Goal: Information Seeking & Learning: Learn about a topic

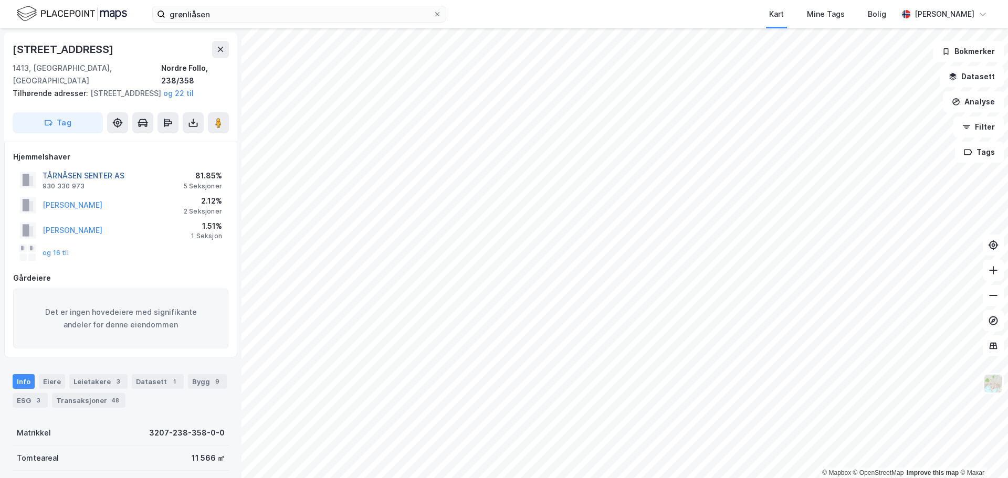
click at [0, 0] on button "TÅRNÅSEN SENTER AS" at bounding box center [0, 0] width 0 height 0
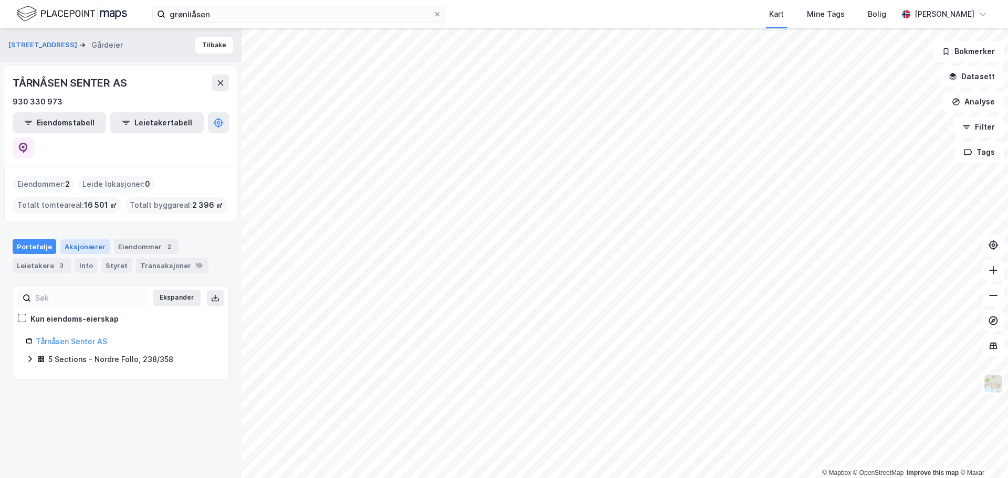
click at [76, 239] on div "Aksjonærer" at bounding box center [84, 246] width 49 height 15
click at [81, 258] on div "Info" at bounding box center [86, 265] width 22 height 15
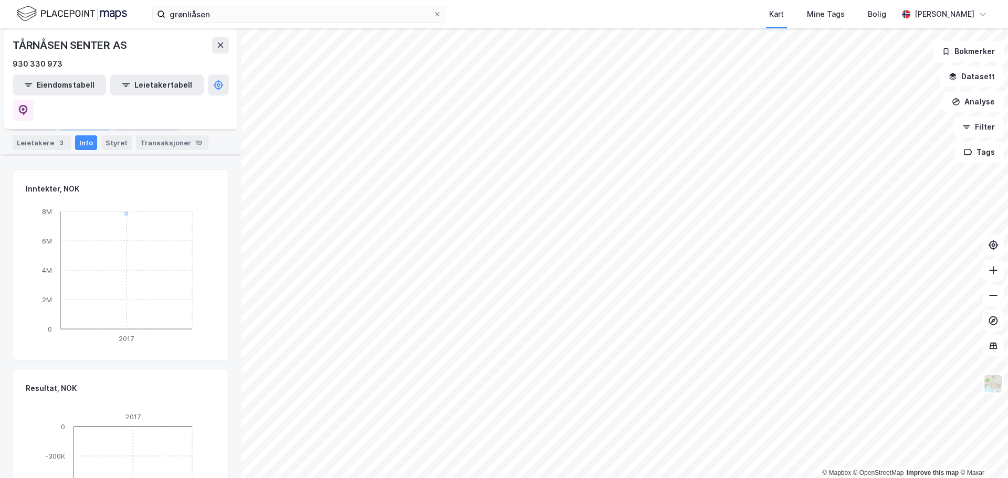
scroll to position [310, 0]
click at [80, 127] on div "Aksjonærer" at bounding box center [84, 124] width 49 height 15
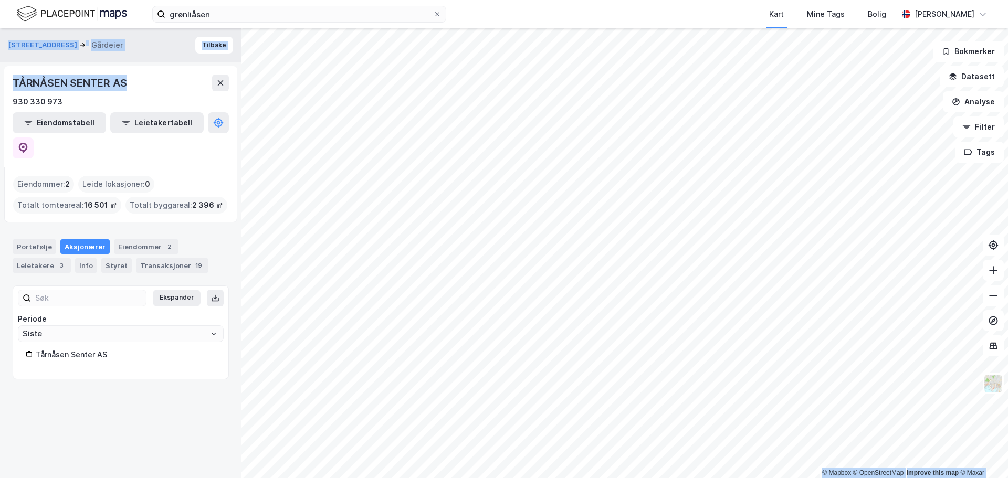
drag, startPoint x: 80, startPoint y: 85, endPoint x: -12, endPoint y: 88, distance: 91.4
click at [0, 88] on html "grønliåsen Kart Mine Tags Bolig [PERSON_NAME] © Mapbox © OpenStreetMap Improve …" at bounding box center [504, 239] width 1008 height 478
click at [91, 87] on div "TÅRNÅSEN SENTER AS" at bounding box center [71, 83] width 116 height 17
click at [52, 349] on div "Tårnåsen Senter AS" at bounding box center [126, 355] width 180 height 13
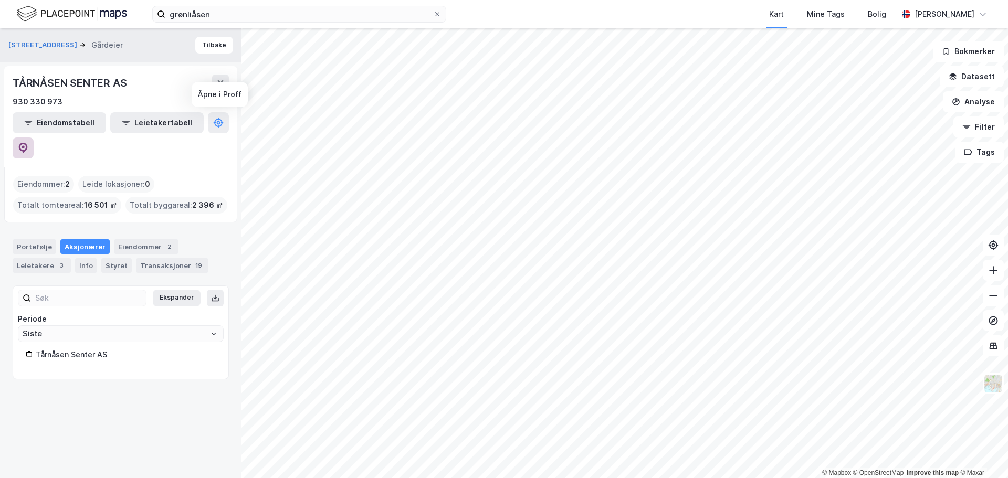
click at [28, 143] on icon at bounding box center [23, 148] width 9 height 10
drag, startPoint x: 65, startPoint y: 102, endPoint x: 6, endPoint y: 100, distance: 58.8
click at [6, 100] on div "TÅRNÅSEN SENTER AS 930 330 973 Eiendomstabell Leietakertabell" at bounding box center [120, 116] width 233 height 101
drag, startPoint x: 135, startPoint y: 80, endPoint x: 7, endPoint y: 77, distance: 127.6
click at [7, 77] on div "TÅRNÅSEN SENTER AS 930 330 973 Eiendomstabell Leietakertabell" at bounding box center [120, 116] width 233 height 101
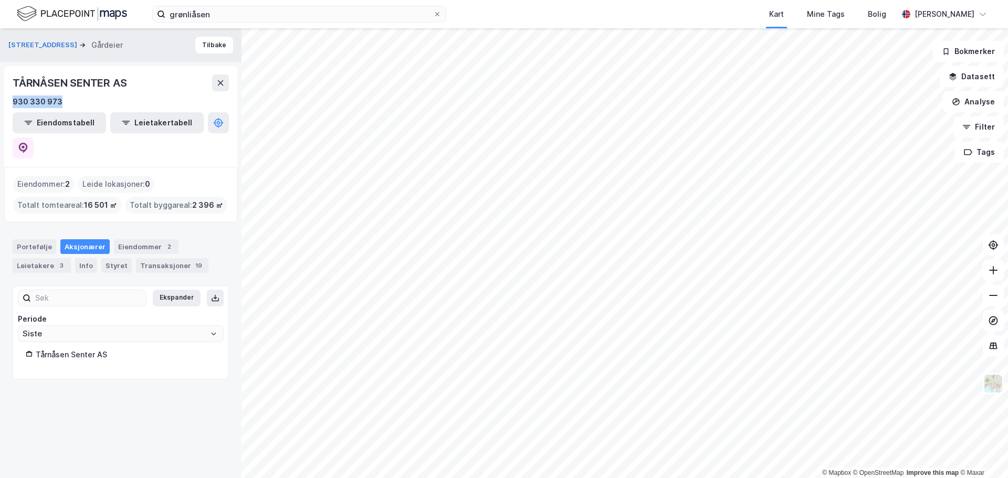
drag, startPoint x: 69, startPoint y: 102, endPoint x: 2, endPoint y: 97, distance: 67.4
click at [2, 97] on div "Valhallaveien 64 Gårdeier Tilbake TÅRNÅSEN SENTER AS 930 330 973 Eiendomstabell…" at bounding box center [120, 253] width 241 height 450
copy div "930 330 973"
click at [111, 258] on div "Styret" at bounding box center [116, 265] width 30 height 15
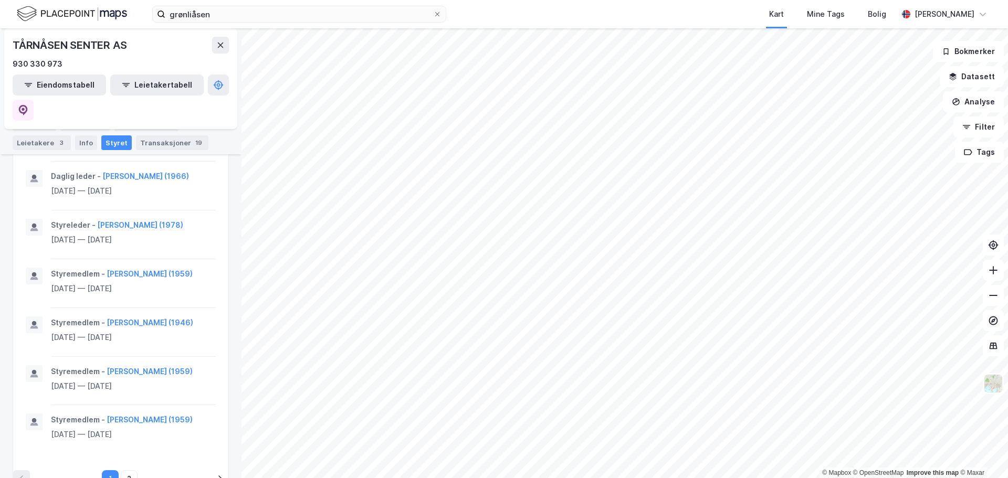
scroll to position [503, 0]
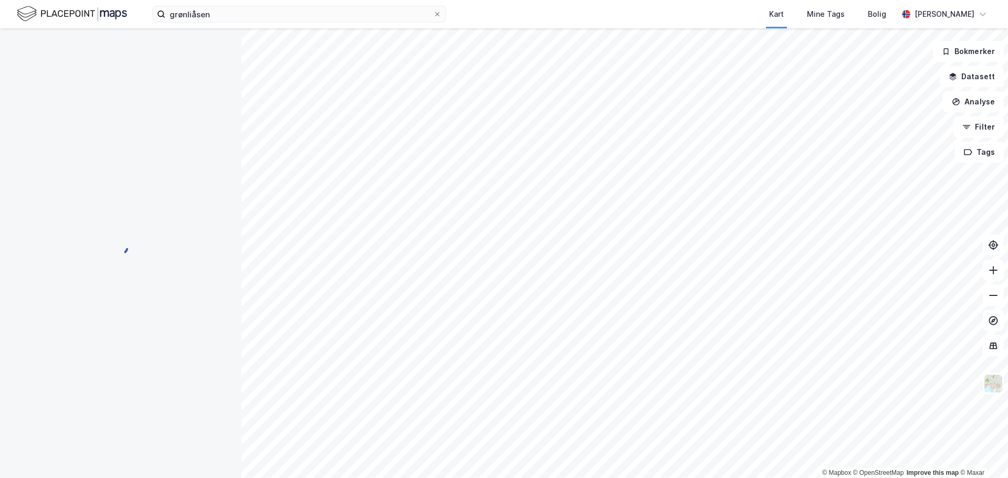
scroll to position [2, 0]
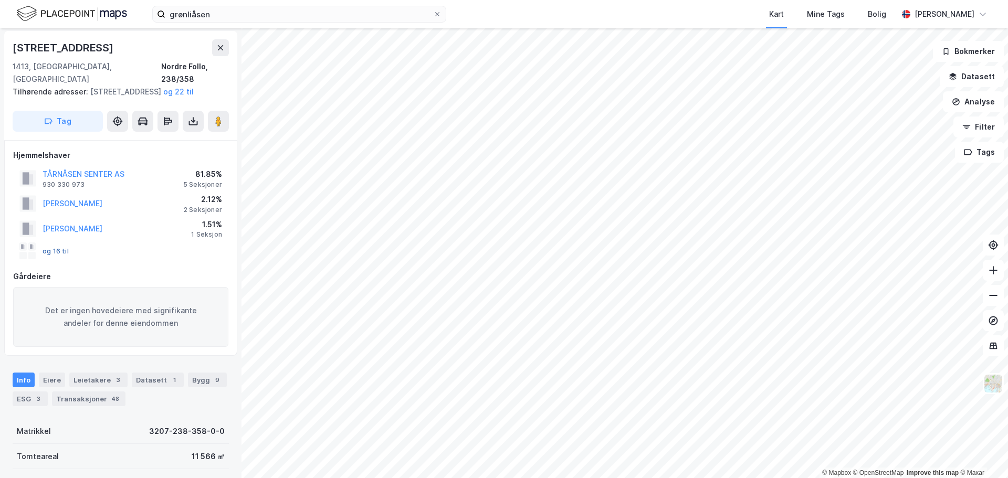
click at [0, 0] on button "og 16 til" at bounding box center [0, 0] width 0 height 0
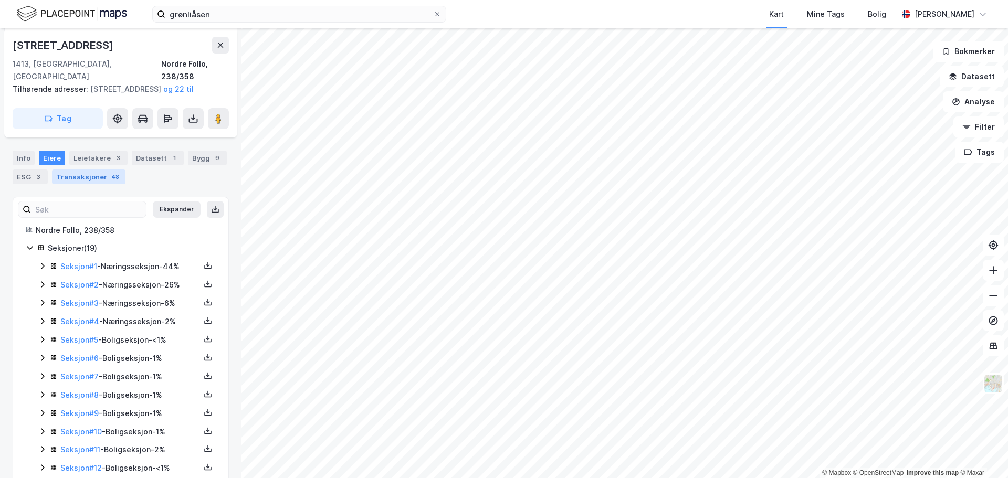
scroll to position [165, 0]
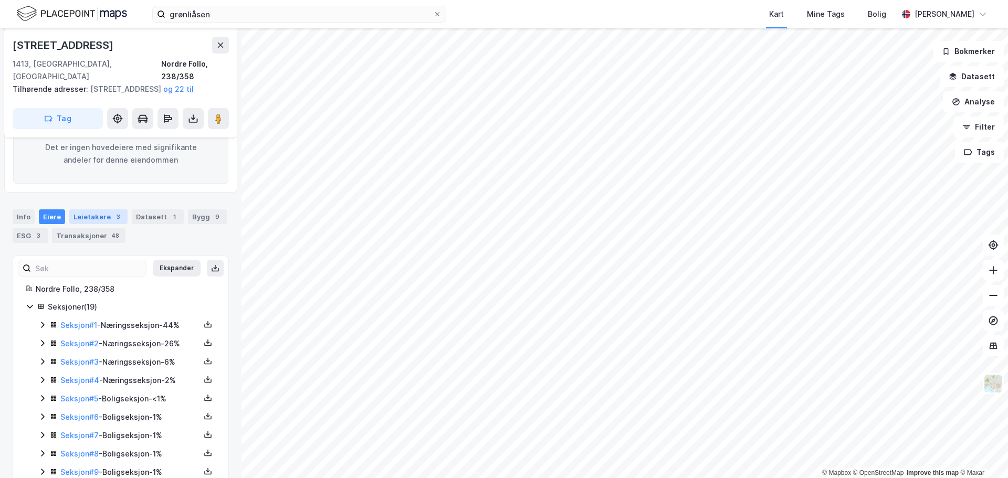
click at [83, 218] on div "Leietakere 3" at bounding box center [98, 216] width 58 height 15
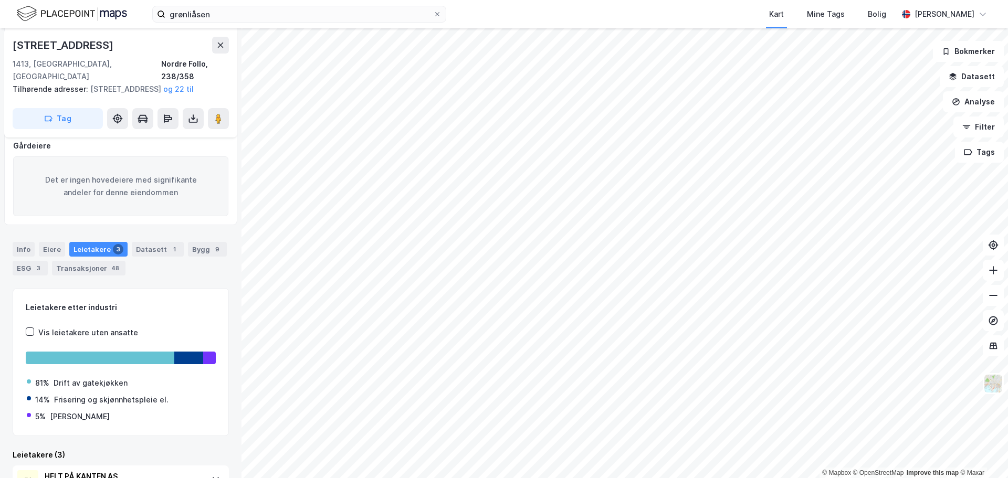
scroll to position [165, 0]
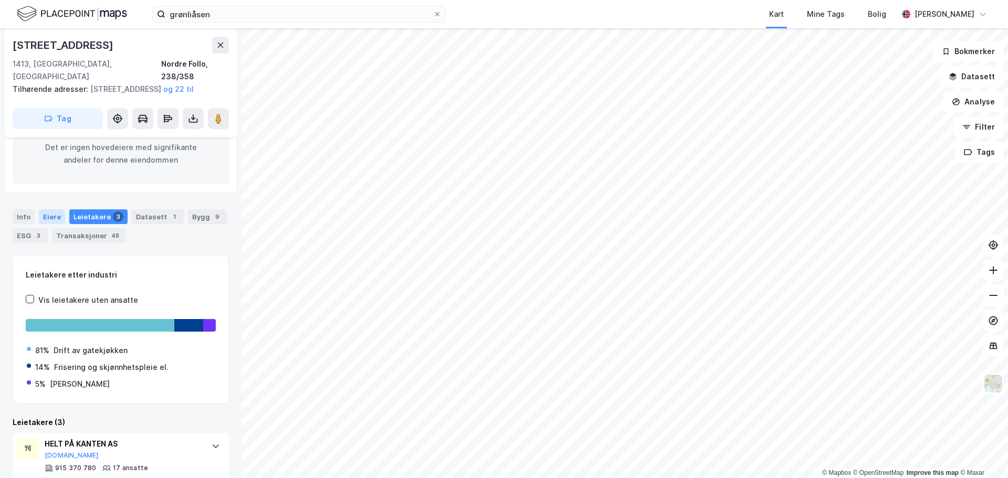
click at [57, 218] on div "Eiere" at bounding box center [52, 216] width 26 height 15
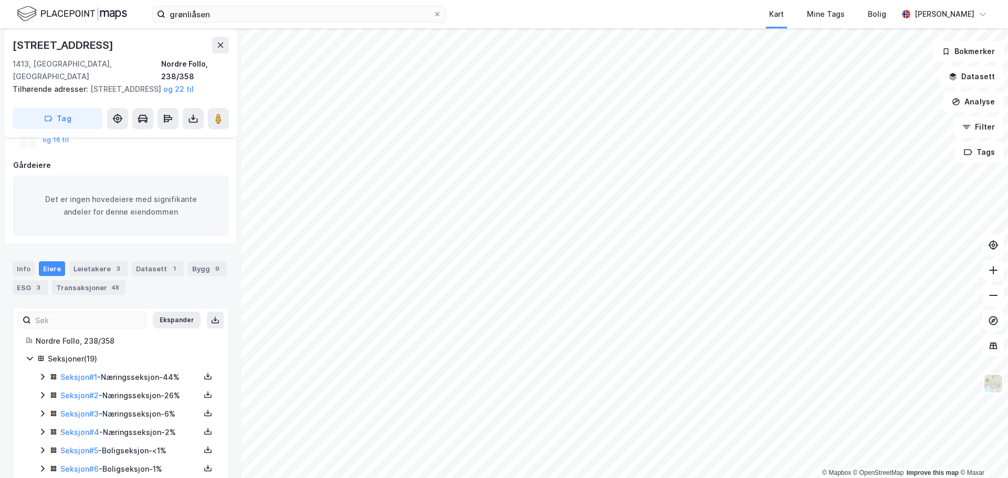
scroll to position [112, 0]
click at [28, 269] on div "Info" at bounding box center [24, 269] width 22 height 15
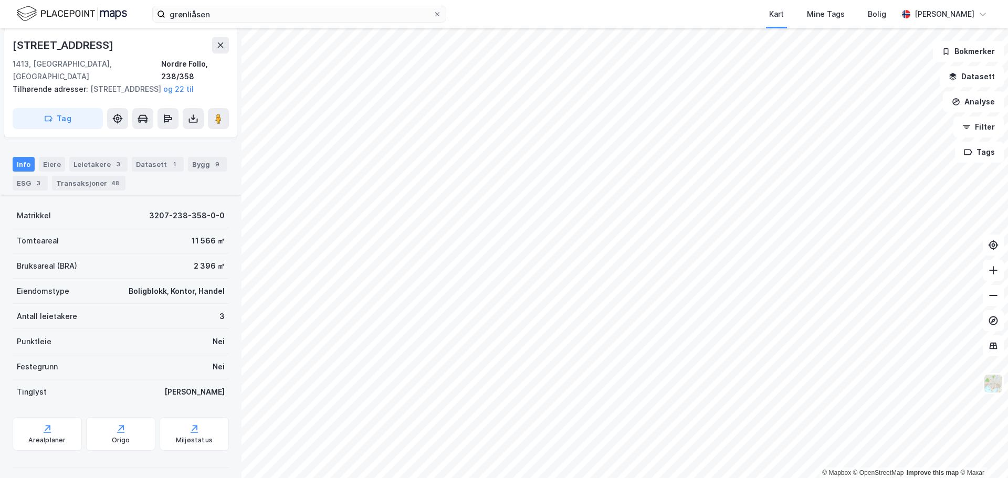
scroll to position [99, 0]
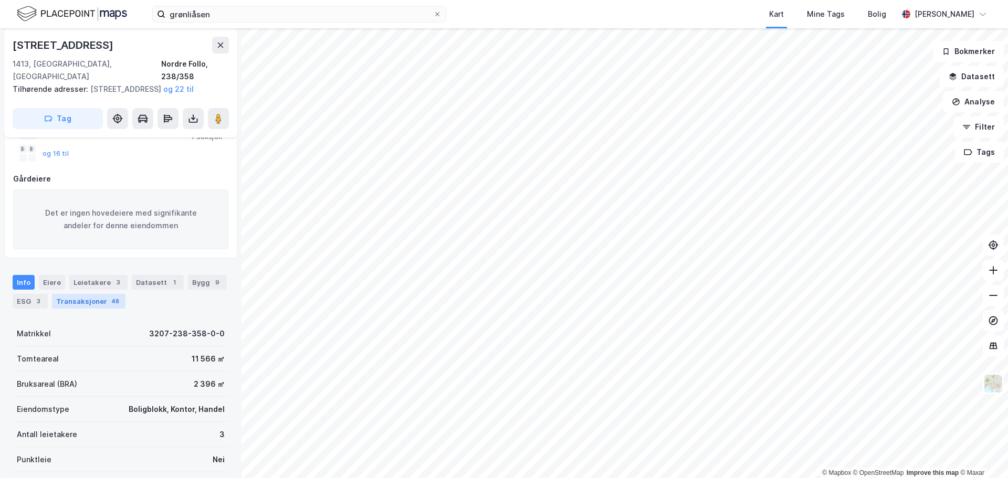
click at [86, 298] on div "Transaksjoner 48" at bounding box center [88, 301] width 73 height 15
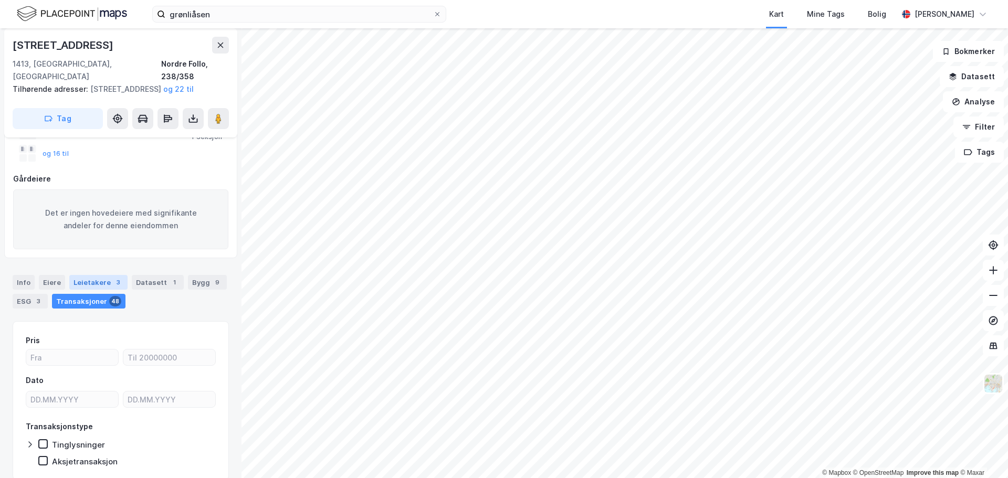
click at [96, 282] on div "Leietakere 3" at bounding box center [98, 282] width 58 height 15
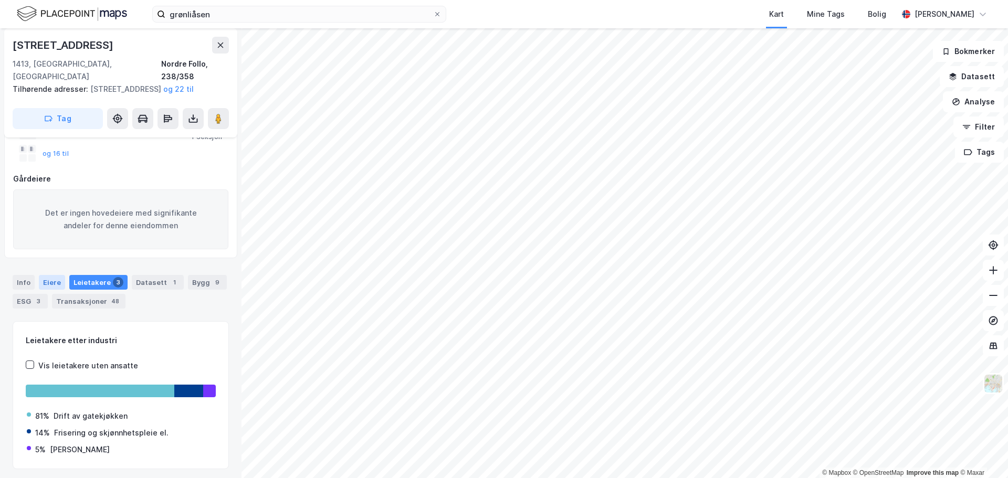
click at [58, 282] on div "Eiere" at bounding box center [52, 282] width 26 height 15
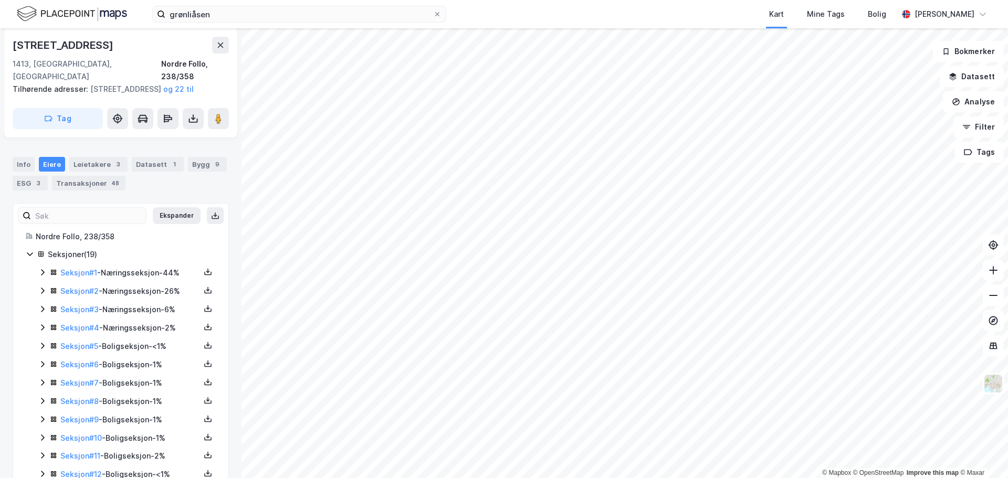
click at [65, 252] on div "Seksjoner ( 19 )" at bounding box center [132, 254] width 168 height 13
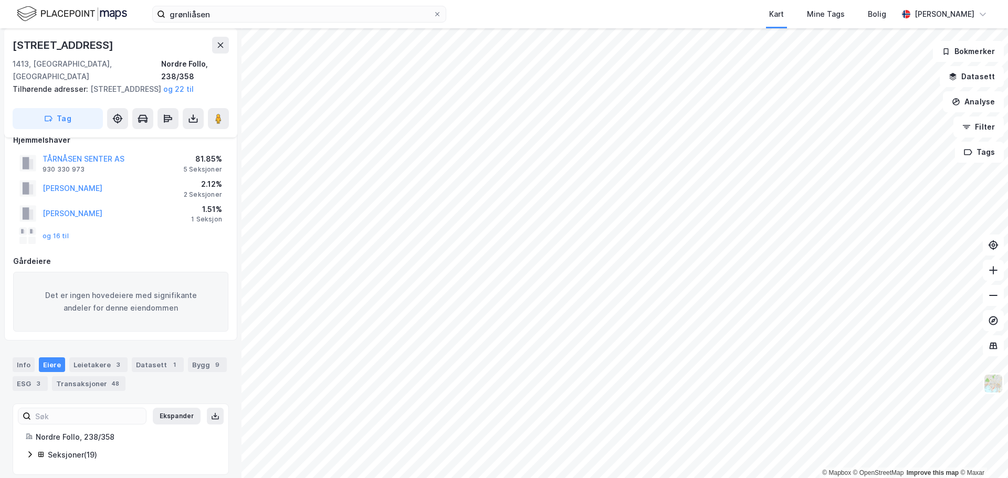
scroll to position [26, 0]
